Goal: Information Seeking & Learning: Understand process/instructions

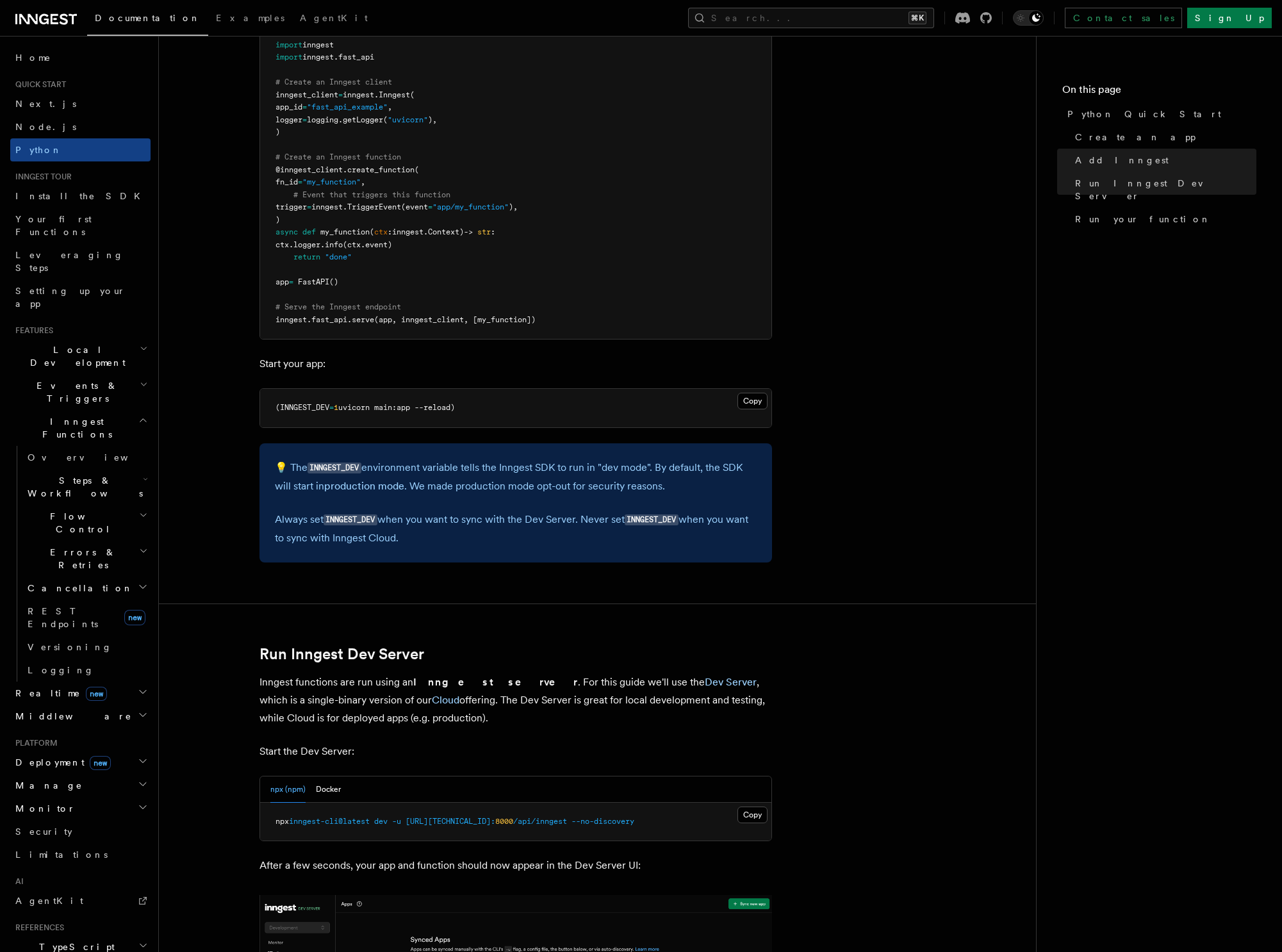
click at [408, 424] on pre "(INNGEST_DEV = 1 uvicorn main:app --reload)" at bounding box center [516, 408] width 511 height 38
click at [469, 412] on pre "(INNGEST_DEV = 1 uvicorn main:app --reload)" at bounding box center [516, 408] width 511 height 38
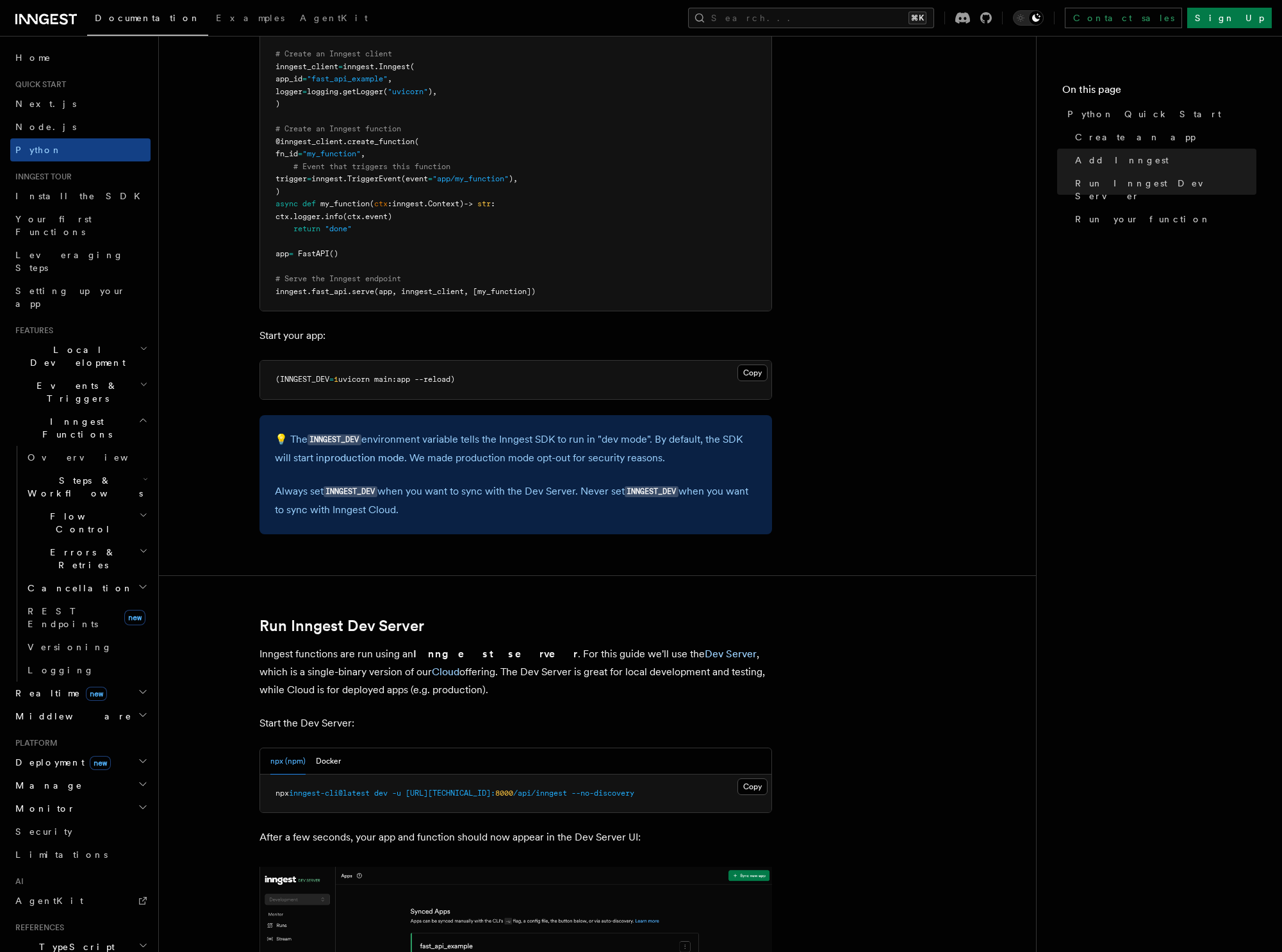
scroll to position [1038, 0]
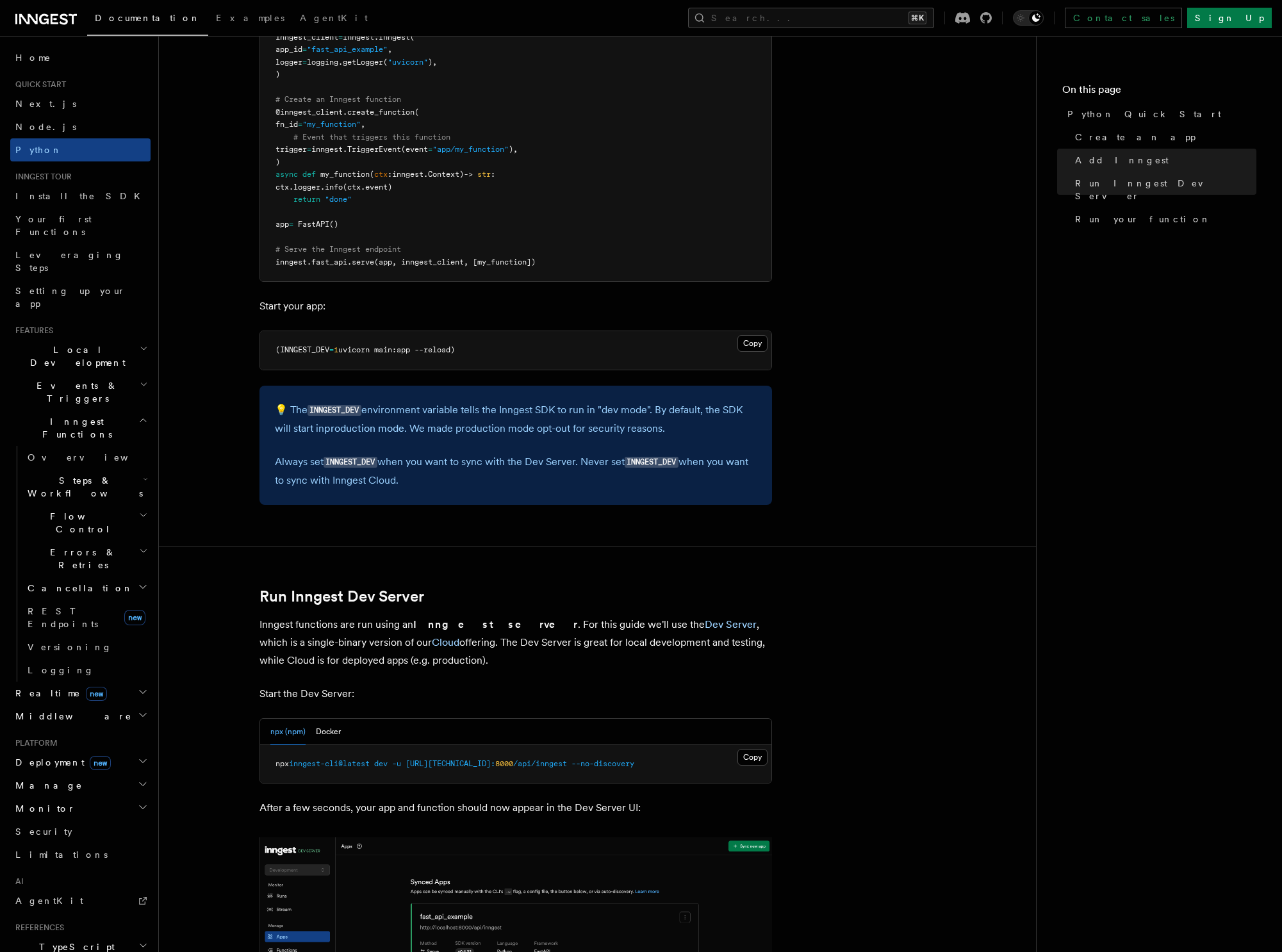
click at [303, 777] on pre "npx inngest-cli@latest dev -u [URL][TECHNICAL_ID]: 8000 /api/inngest --no-disco…" at bounding box center [516, 764] width 511 height 38
drag, startPoint x: 265, startPoint y: 764, endPoint x: 649, endPoint y: 759, distance: 384.0
click at [649, 759] on pre "npx inngest-cli@latest dev -u [URL][TECHNICAL_ID]: 8000 /api/inngest --no-disco…" at bounding box center [516, 764] width 511 height 38
copy span "npx inngest-cli@latest dev -u [URL][TECHNICAL_ID]: 8000 /api/inngest --no-disco…"
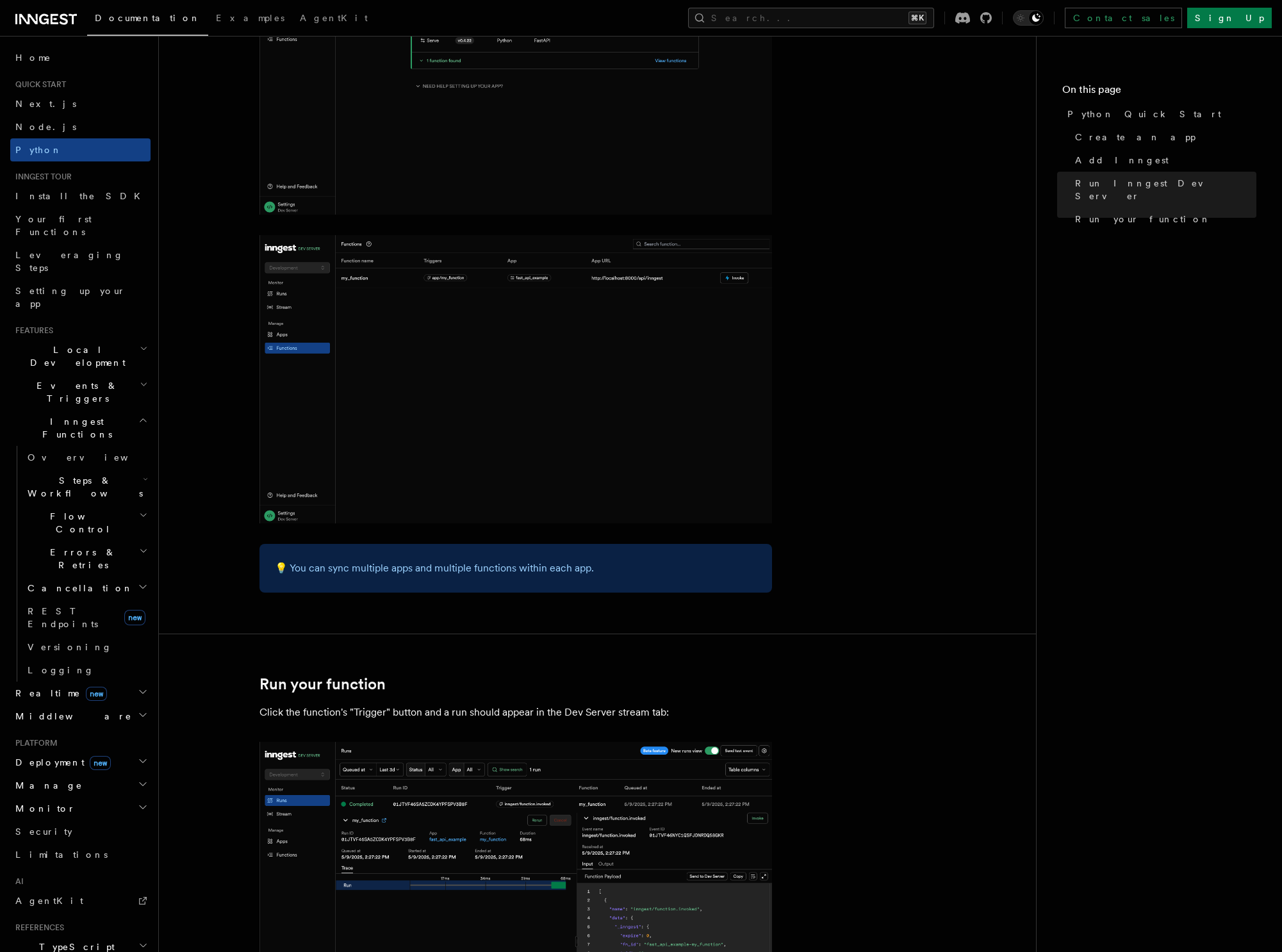
scroll to position [2287, 0]
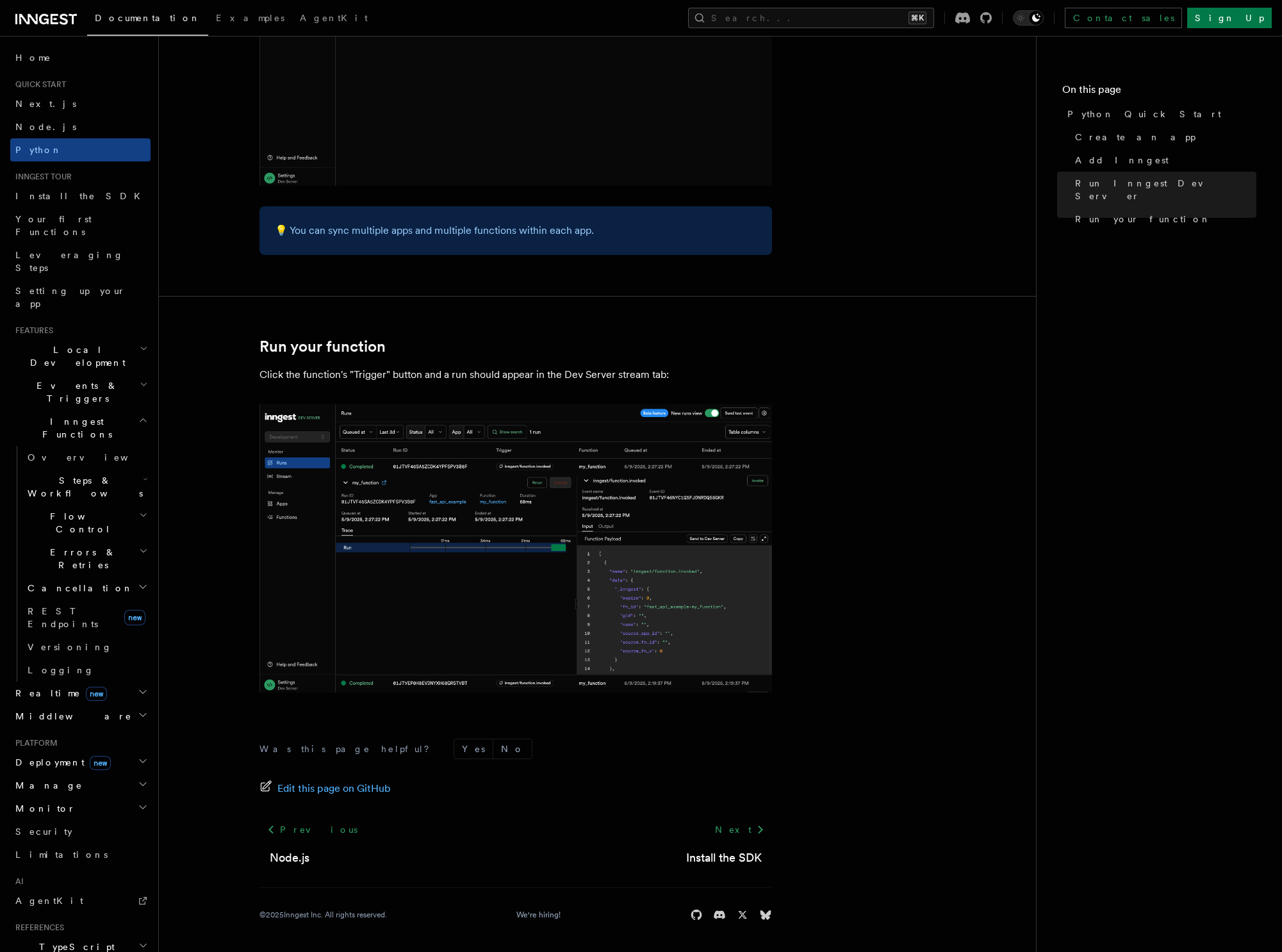
click at [70, 379] on span "Events & Triggers" at bounding box center [75, 392] width 129 height 26
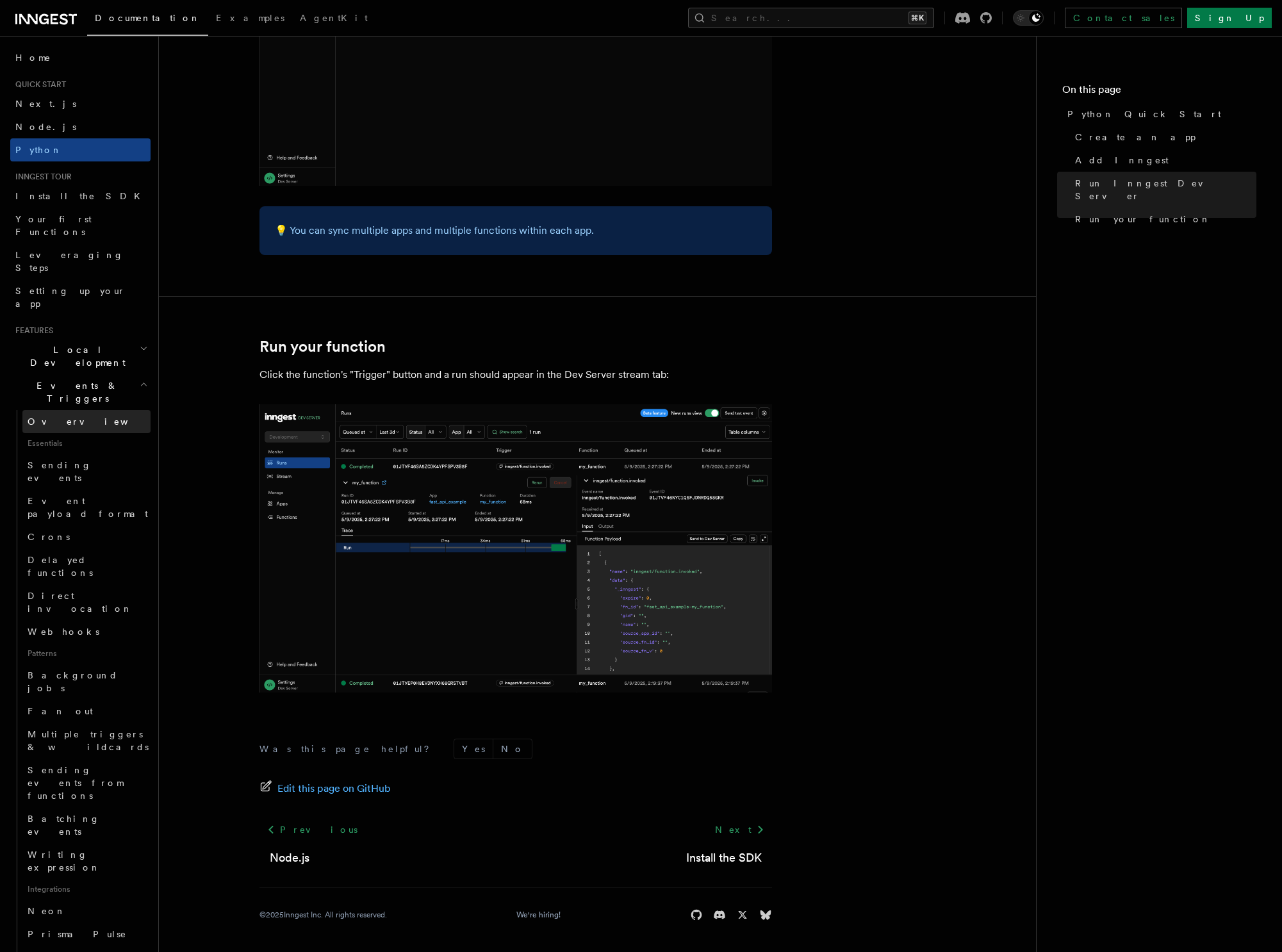
click at [58, 416] on span "Overview" at bounding box center [93, 421] width 132 height 10
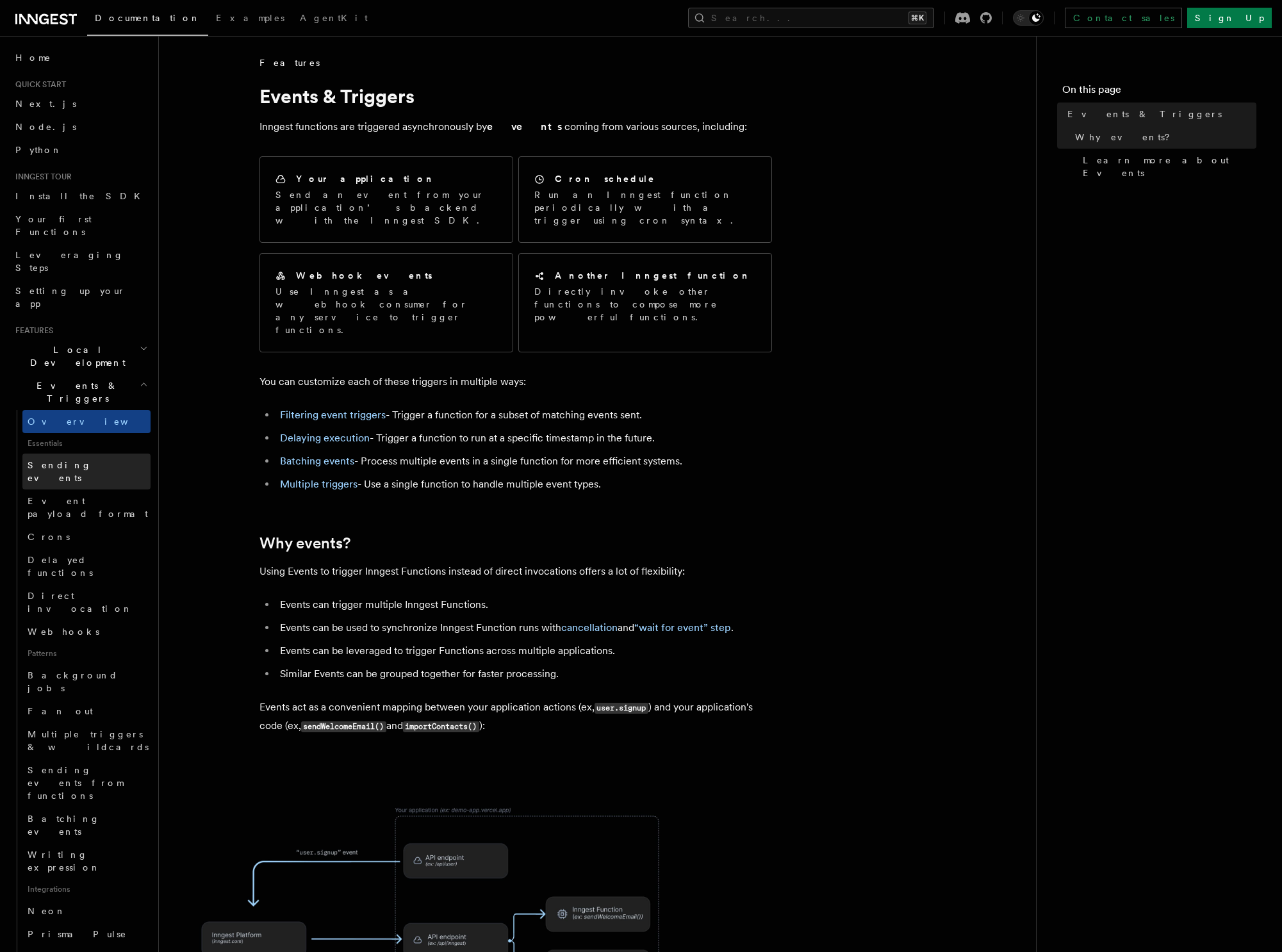
click at [63, 460] on span "Sending events" at bounding box center [59, 472] width 64 height 23
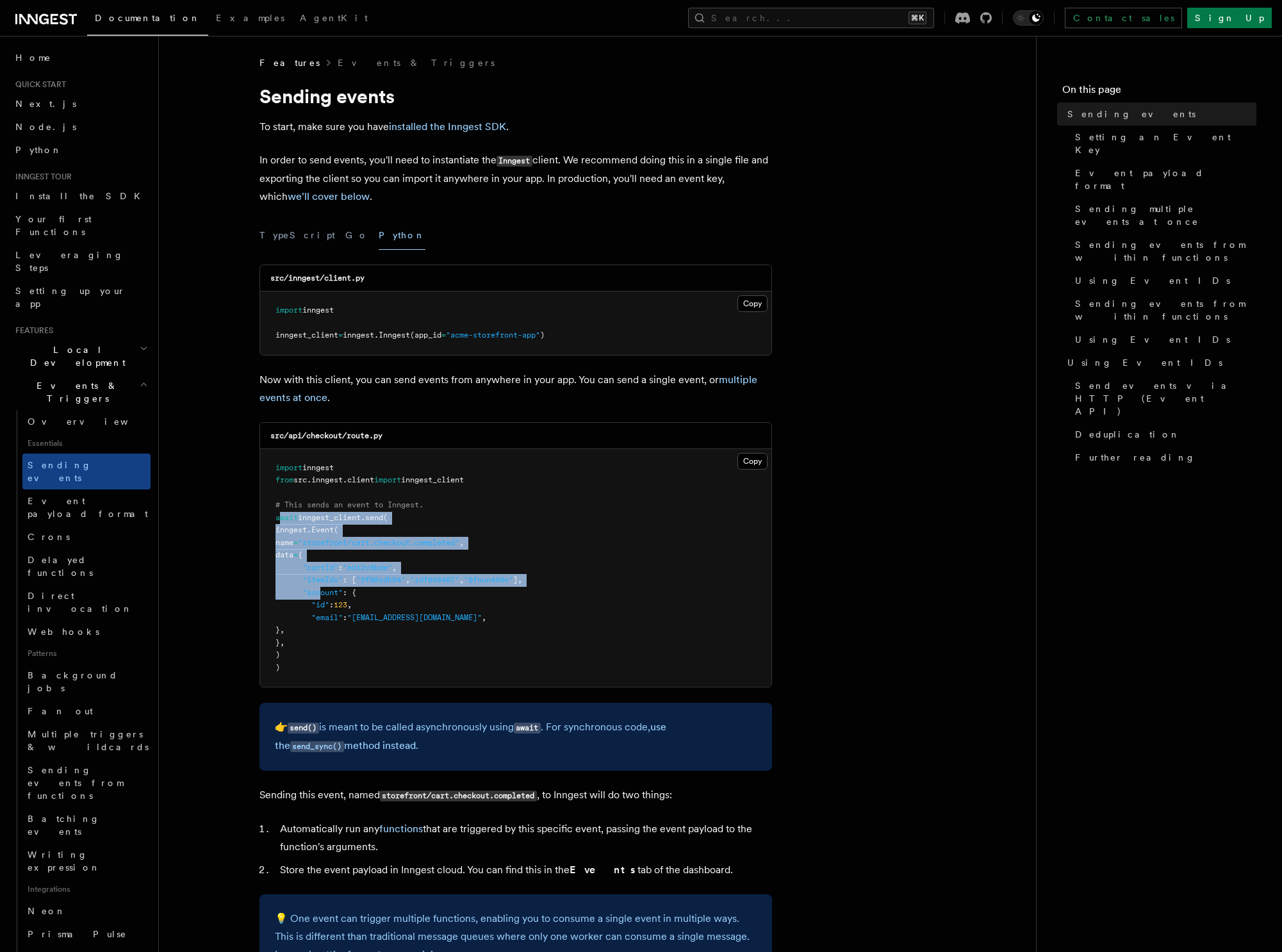
drag, startPoint x: 279, startPoint y: 516, endPoint x: 323, endPoint y: 599, distance: 93.9
click at [323, 598] on pre "import inngest from src . inngest . client import inngest_client # This sends a…" at bounding box center [516, 567] width 511 height 238
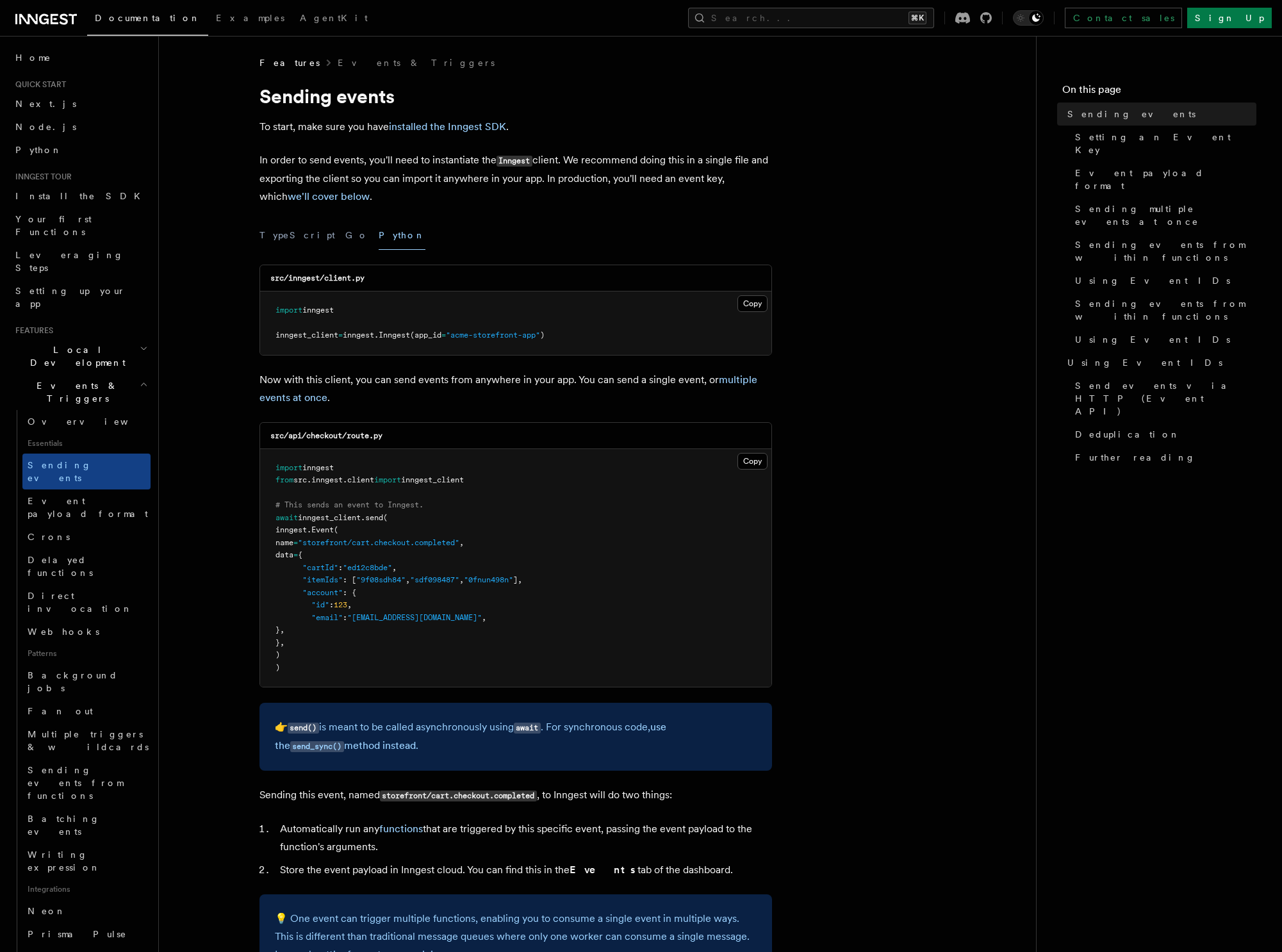
click at [325, 620] on span ""email"" at bounding box center [327, 618] width 32 height 9
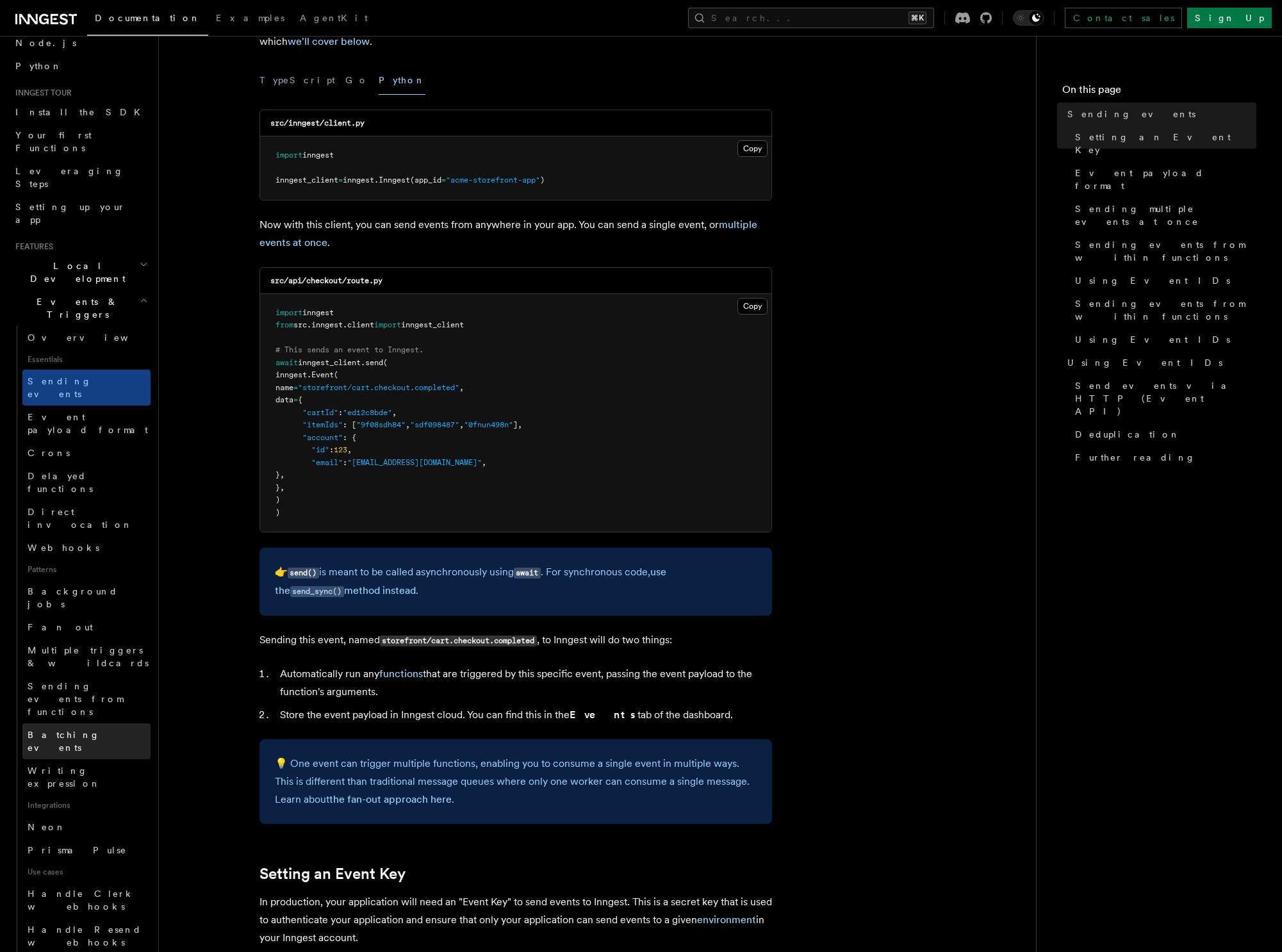
scroll to position [101, 0]
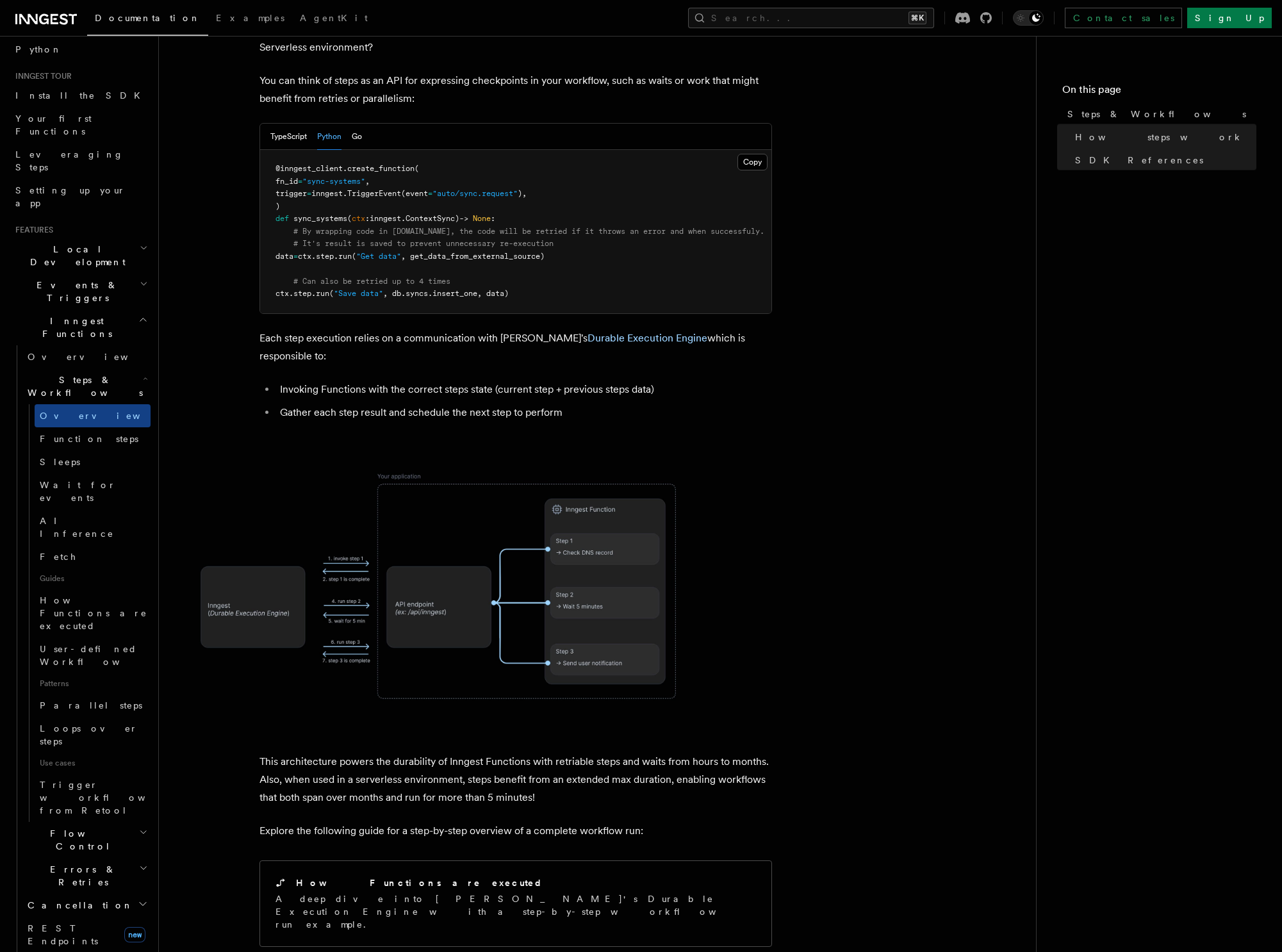
scroll to position [290, 0]
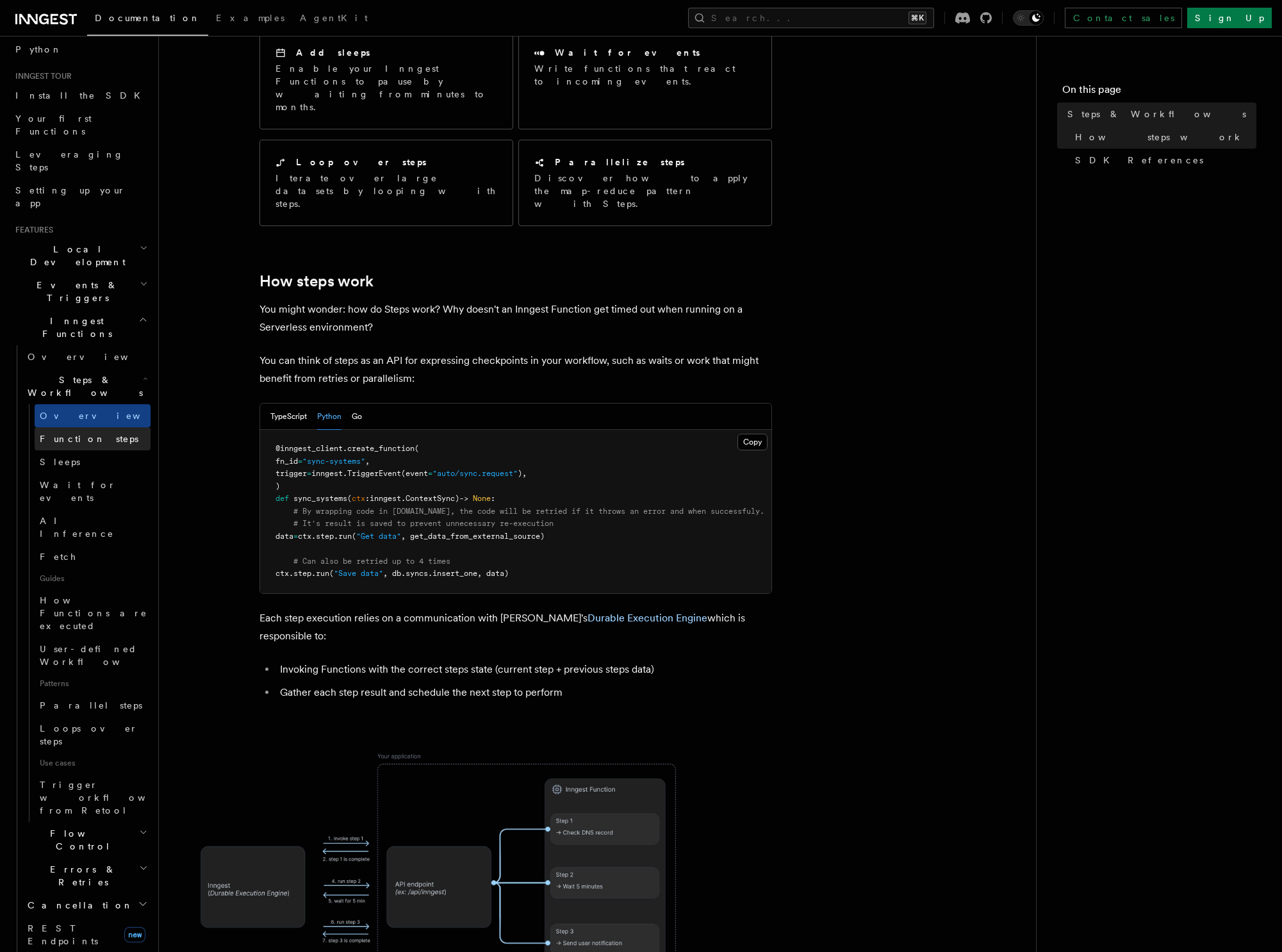
click at [85, 434] on span "Function steps" at bounding box center [88, 439] width 99 height 10
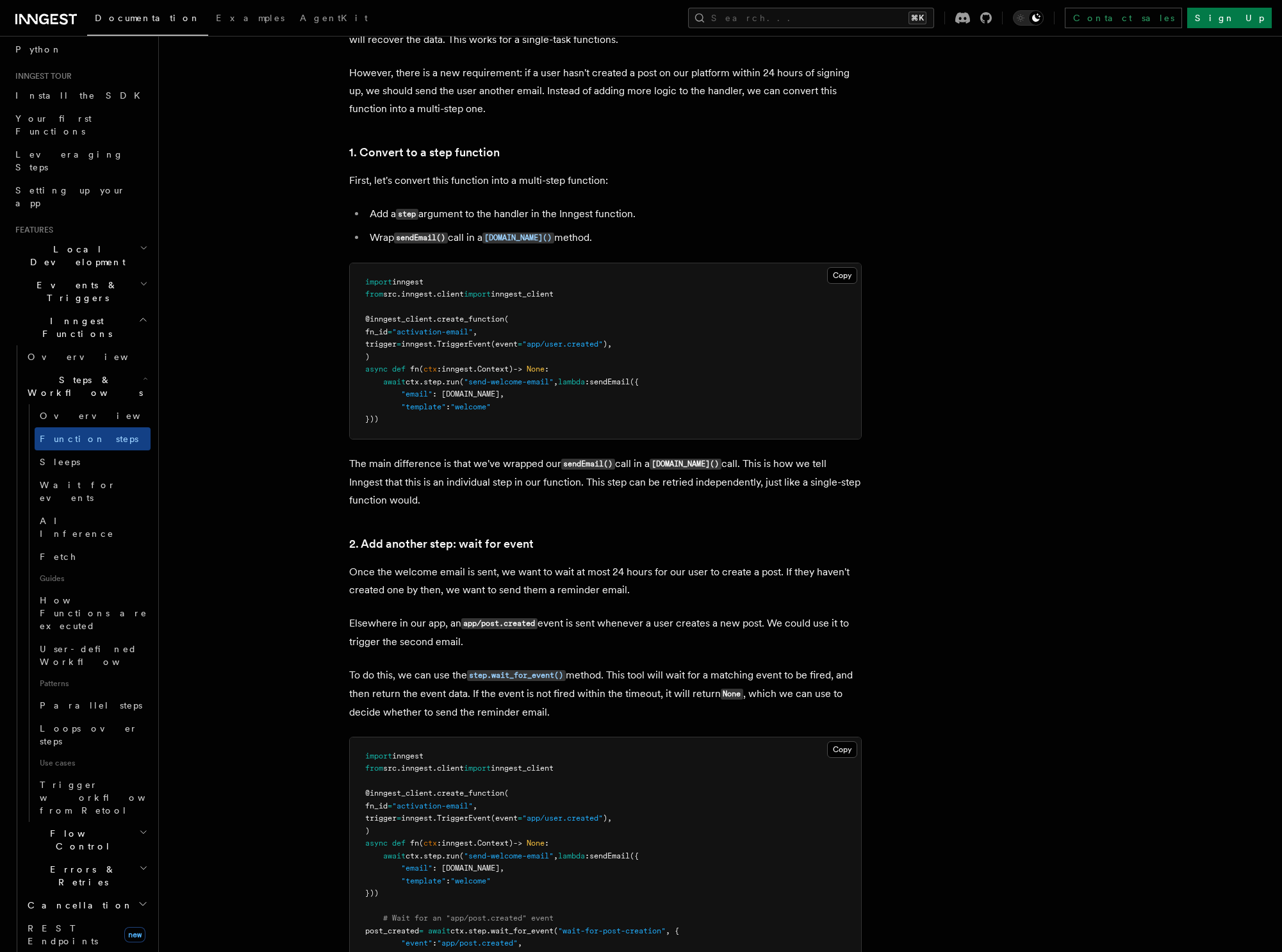
scroll to position [784, 0]
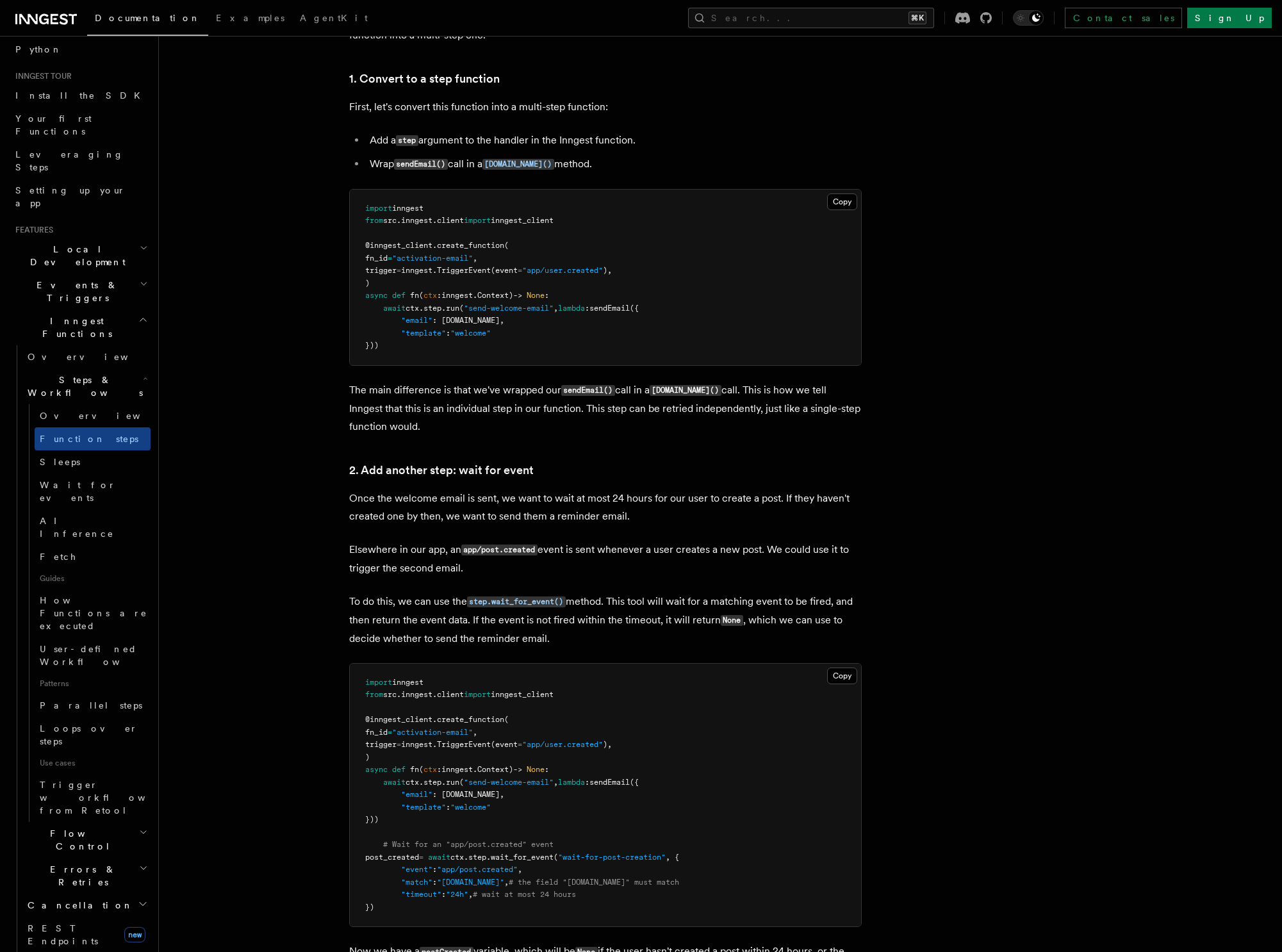
drag, startPoint x: 426, startPoint y: 352, endPoint x: 358, endPoint y: 243, distance: 128.5
click at [358, 243] on pre "import inngest from src . inngest . client import inngest_client @inngest_clien…" at bounding box center [605, 278] width 511 height 175
copy code "@inngest_client . create_function ( fn_id = "activation-email" , trigger = inng…"
click at [492, 344] on pre "import inngest from src . inngest . client import inngest_client @inngest_clien…" at bounding box center [605, 278] width 511 height 175
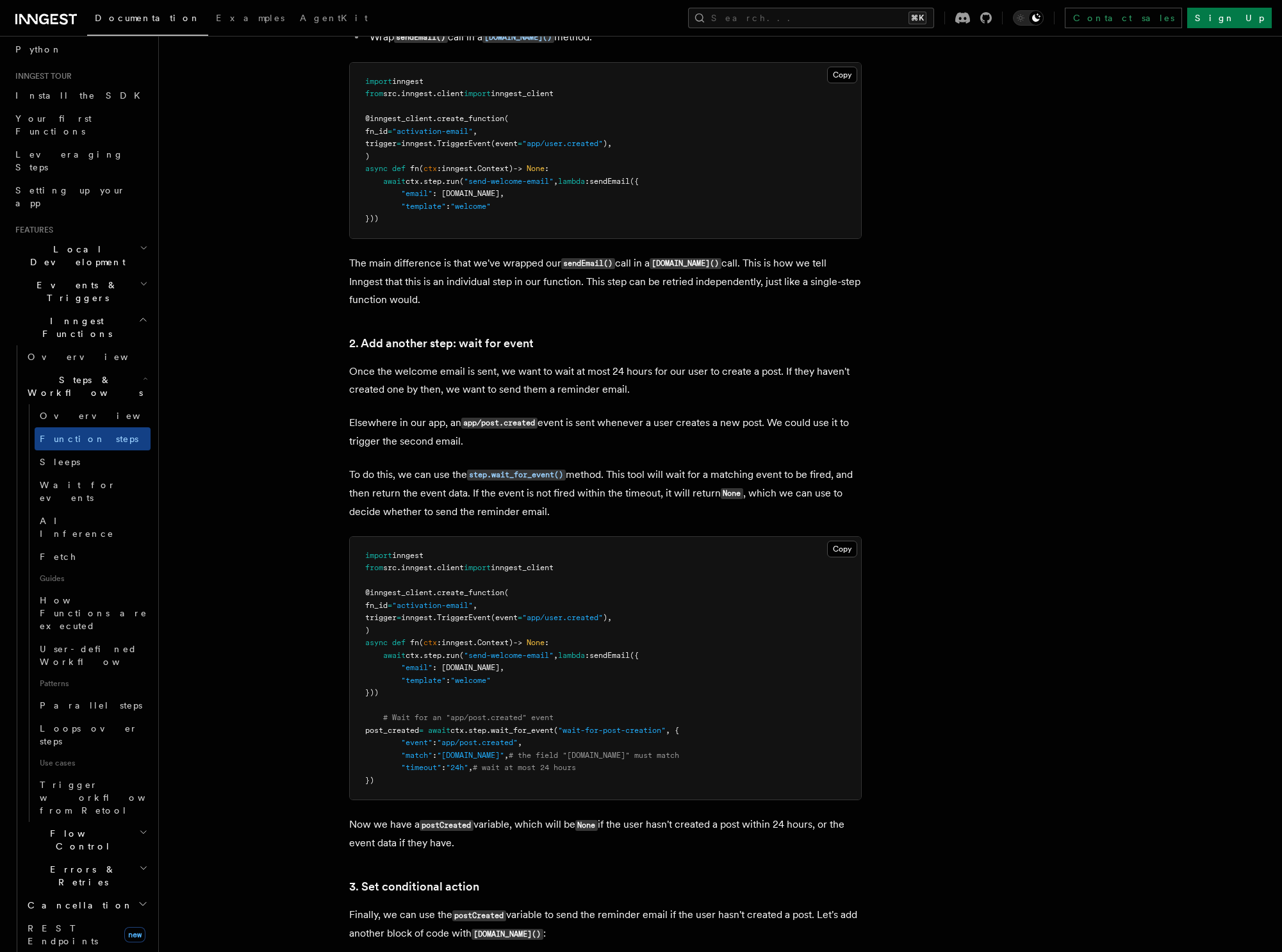
scroll to position [936, 0]
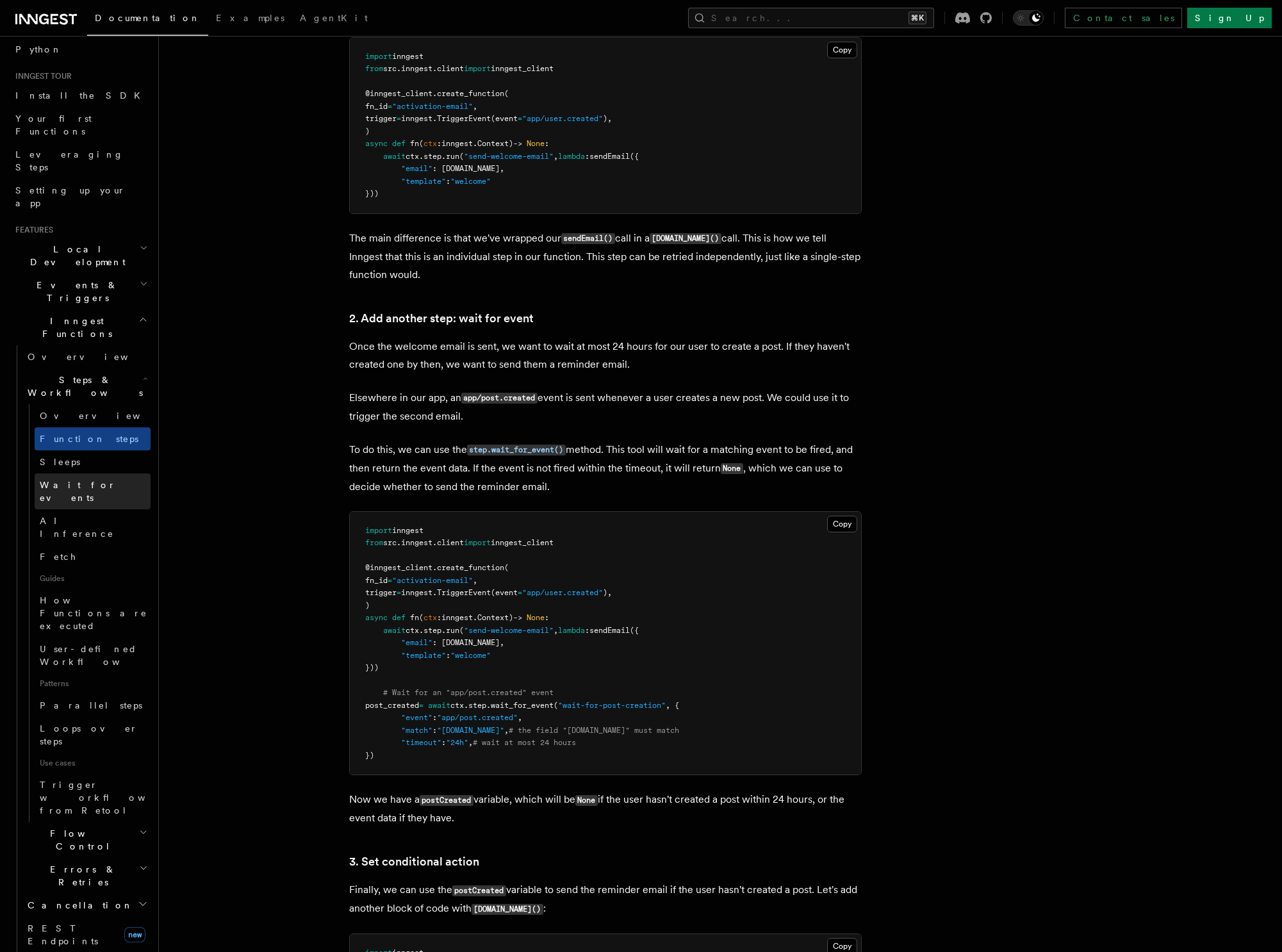
click at [58, 480] on span "Wait for events" at bounding box center [78, 491] width 76 height 23
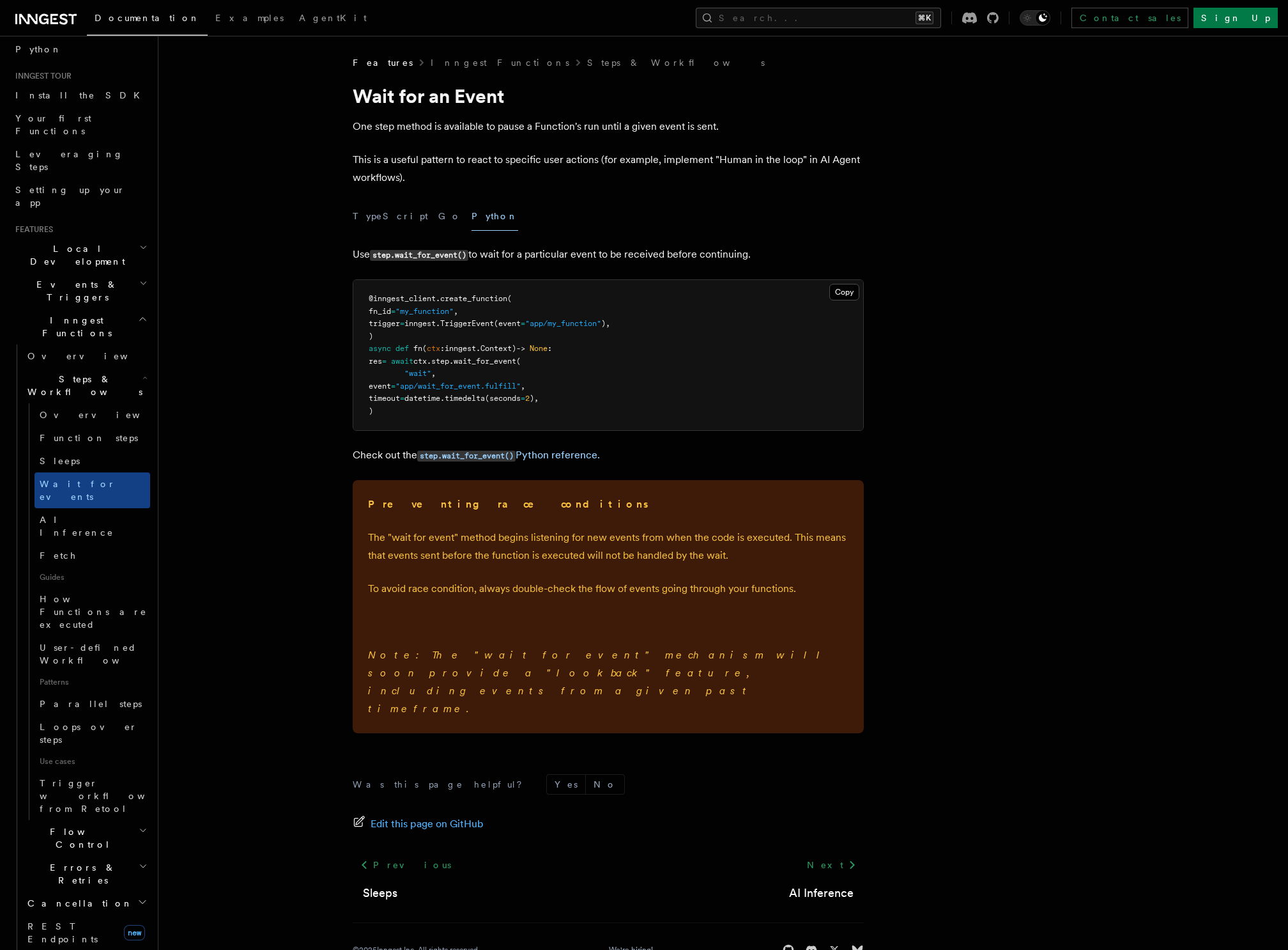
click at [506, 362] on span "wait_for_event" at bounding box center [484, 361] width 62 height 9
copy span "wait_for_event"
click at [84, 433] on span "Function steps" at bounding box center [88, 438] width 98 height 10
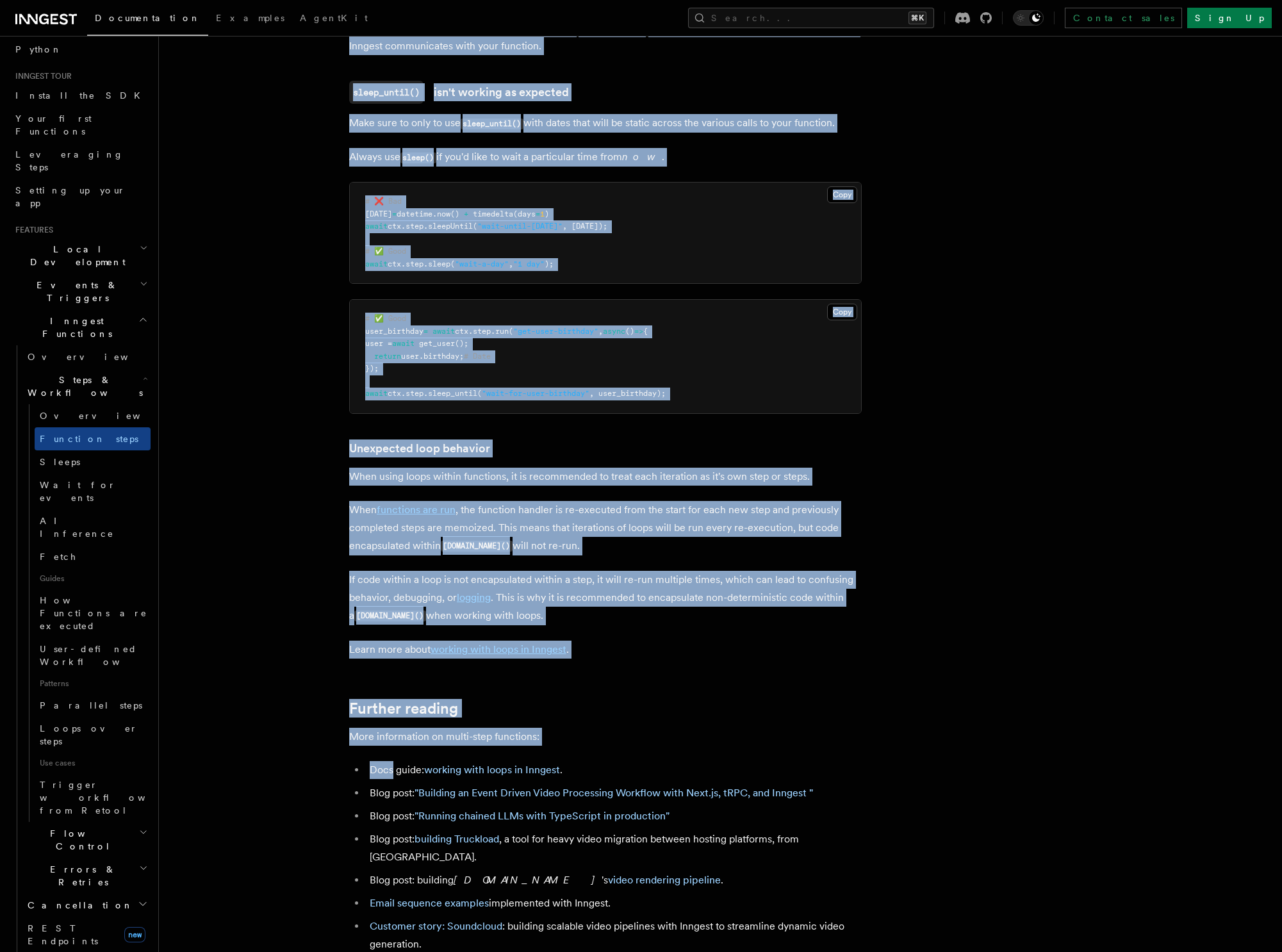
scroll to position [3092, 0]
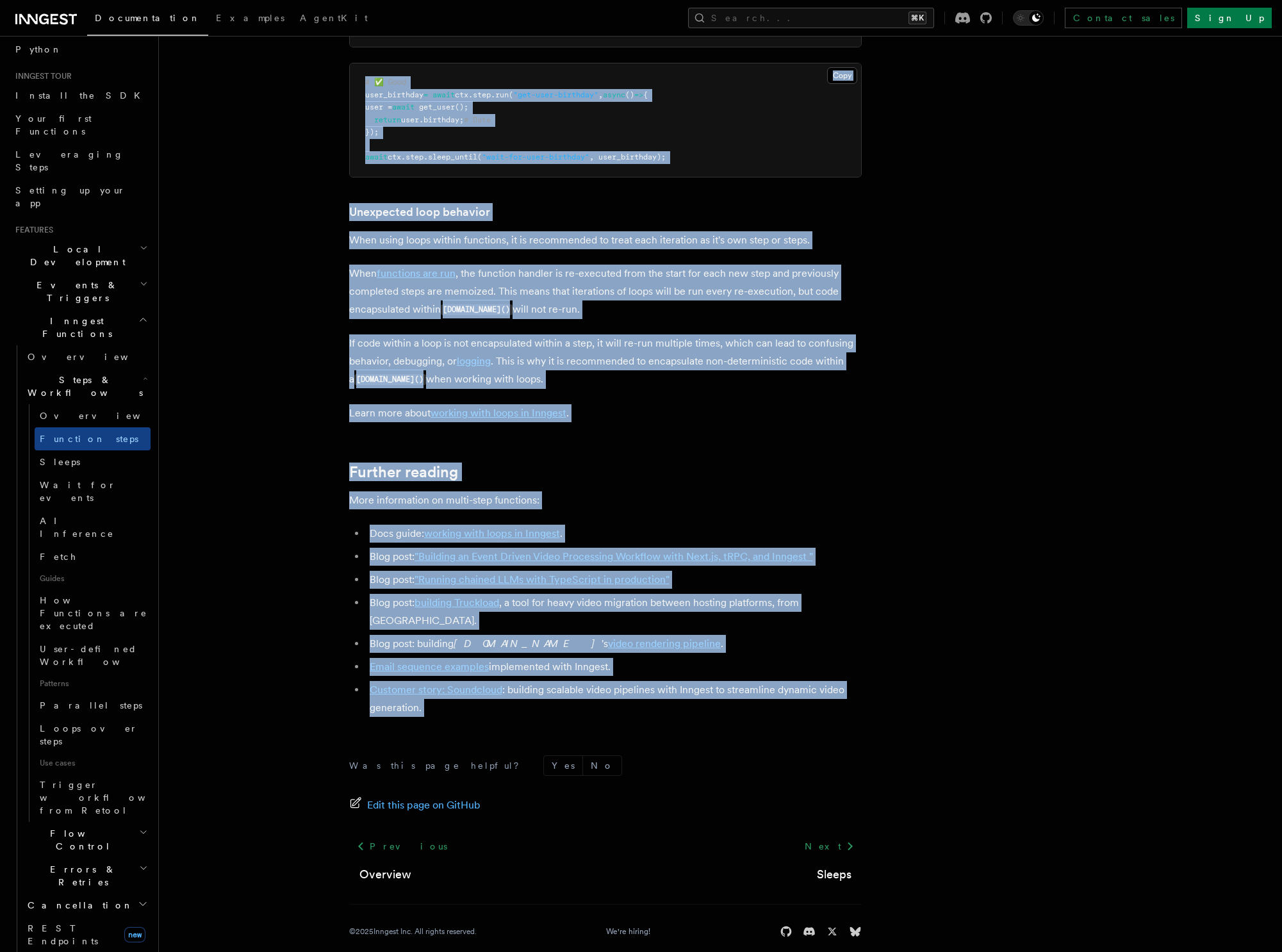
drag, startPoint x: 346, startPoint y: 87, endPoint x: 493, endPoint y: 699, distance: 629.4
copy article "Multi-Step Functions Use Inngest's multi-step functions to safely coordinate ev…"
